Goal: Find specific page/section: Find specific page/section

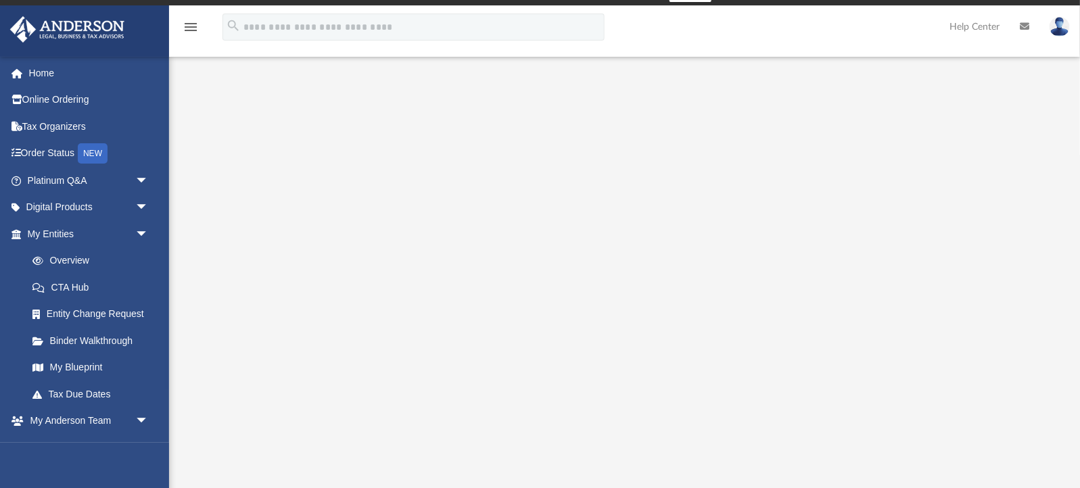
scroll to position [36, 0]
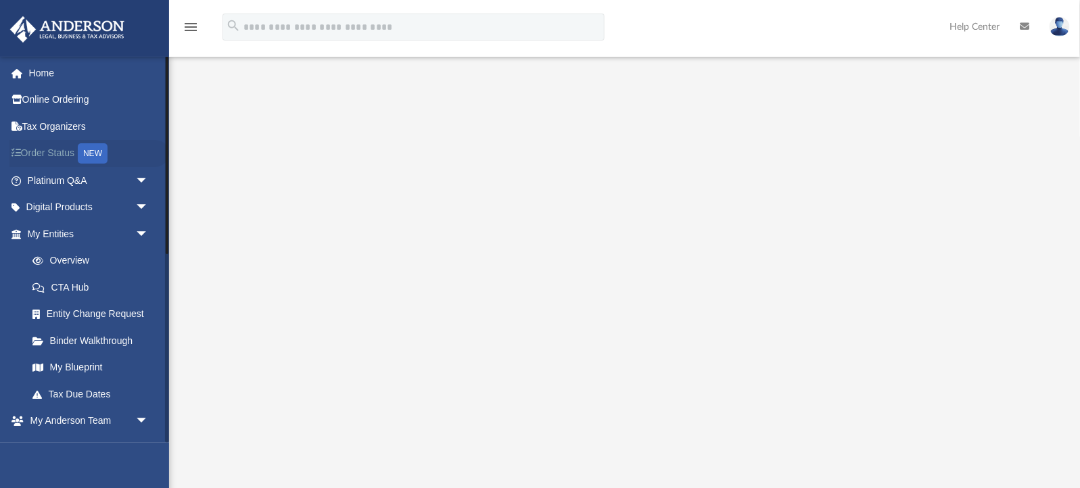
click at [60, 156] on link "Order Status NEW" at bounding box center [89, 154] width 160 height 28
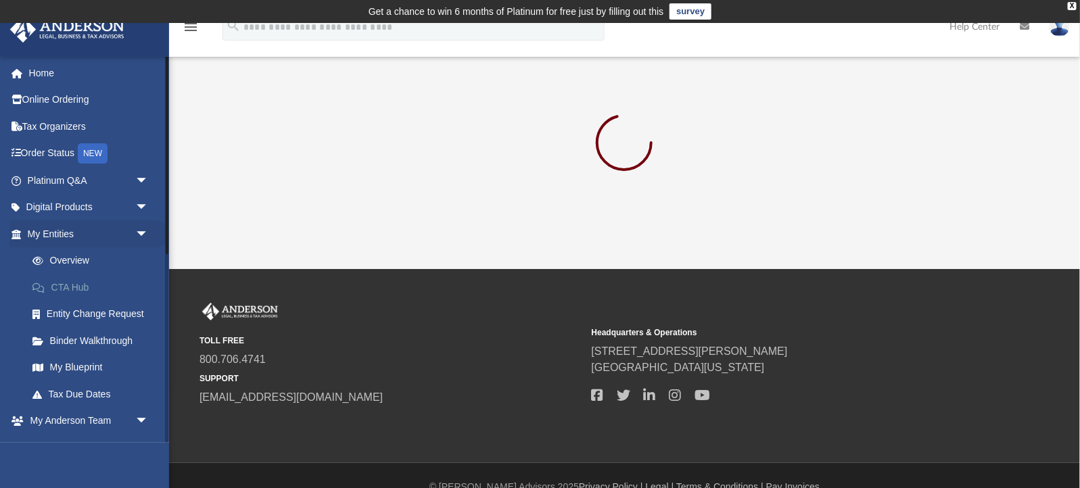
click at [70, 292] on link "CTA Hub" at bounding box center [94, 287] width 150 height 27
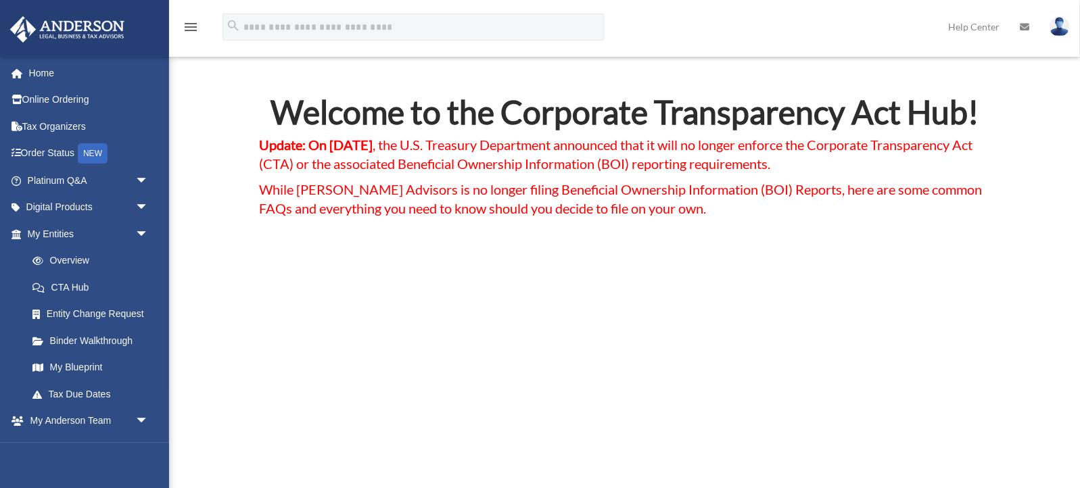
scroll to position [30, 0]
